Goal: Navigation & Orientation: Go to known website

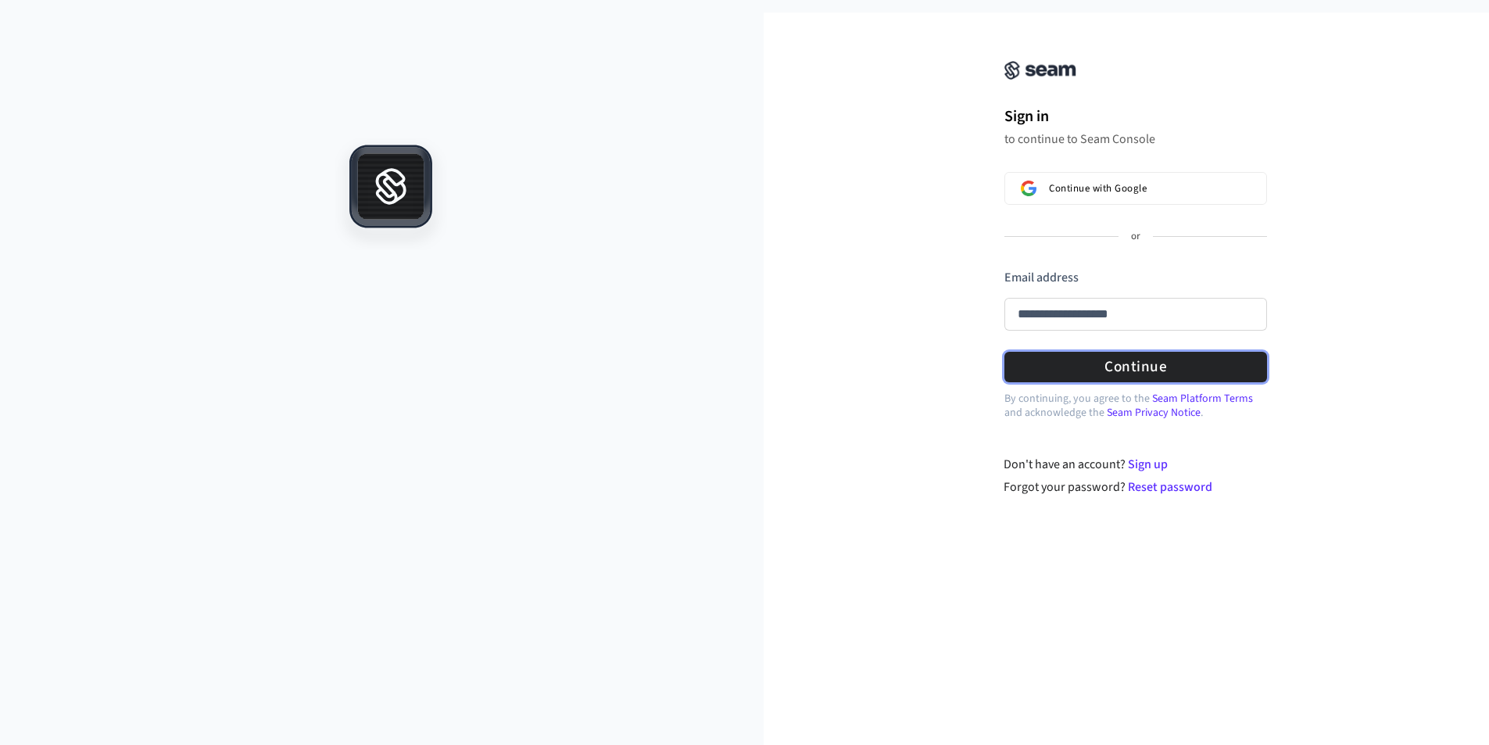
click at [1159, 360] on form "**********" at bounding box center [1136, 326] width 263 height 114
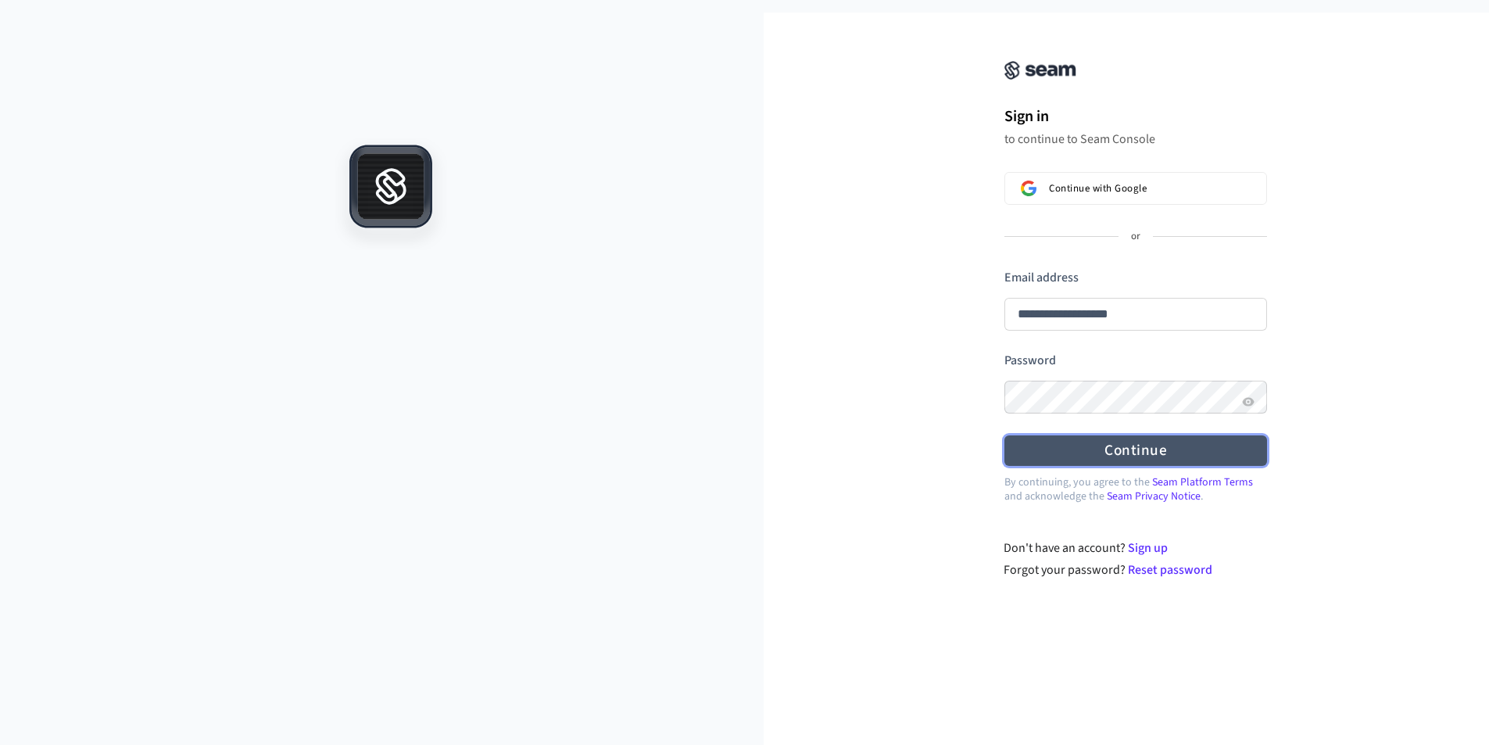
click at [1145, 456] on button "Continue" at bounding box center [1136, 450] width 263 height 30
type input "**********"
